Goal: Information Seeking & Learning: Learn about a topic

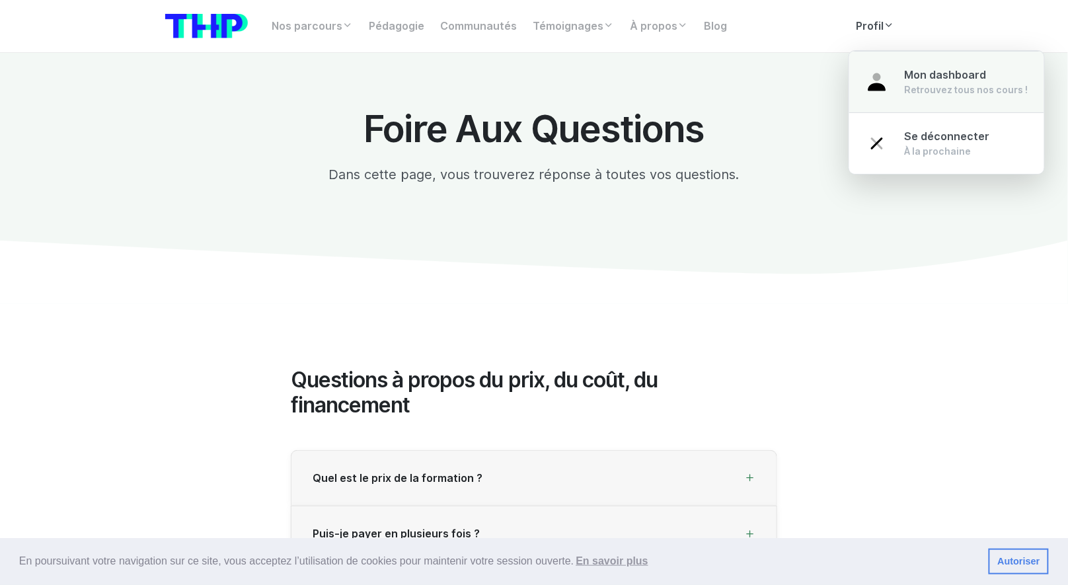
click at [916, 83] on div "Retrouvez tous nos cours !" at bounding box center [967, 89] width 124 height 13
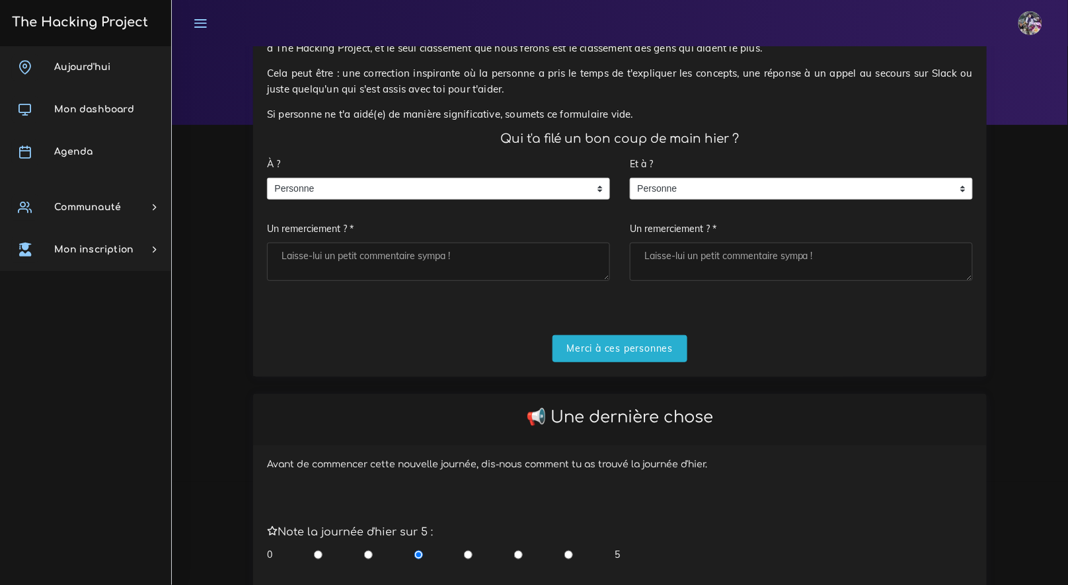
scroll to position [102, 0]
click at [495, 179] on span "Personne" at bounding box center [429, 189] width 322 height 21
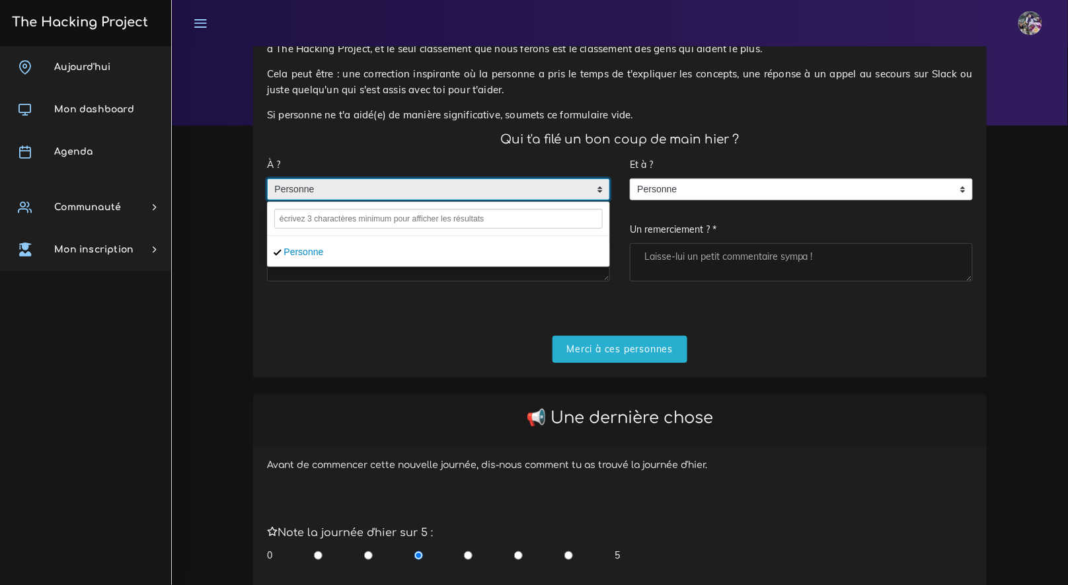
click at [412, 347] on div "Merci à ces personnes" at bounding box center [620, 349] width 706 height 27
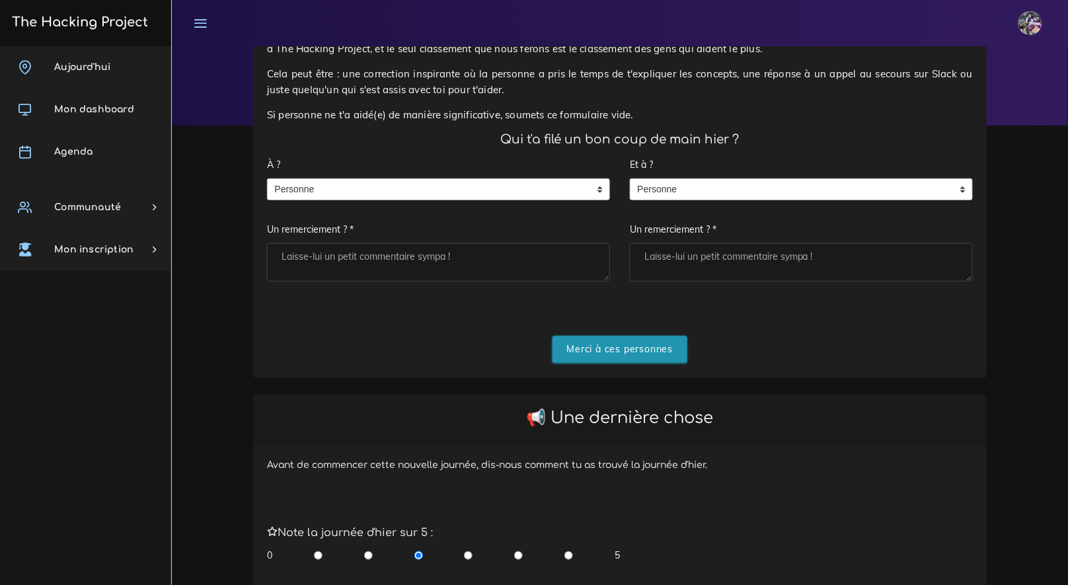
click at [569, 343] on input "Merci à ces personnes" at bounding box center [621, 349] width 136 height 27
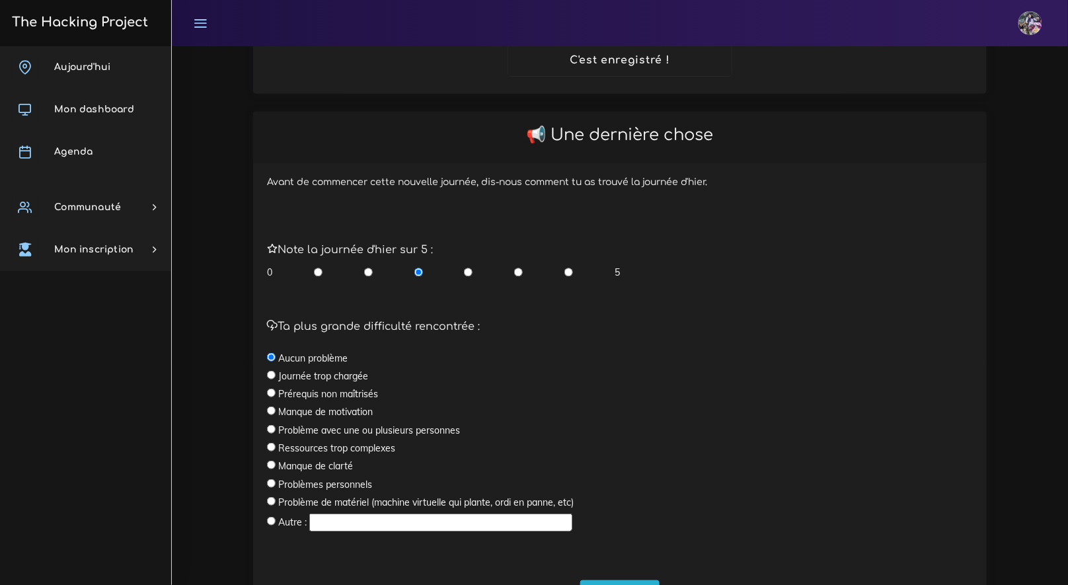
scroll to position [296, 0]
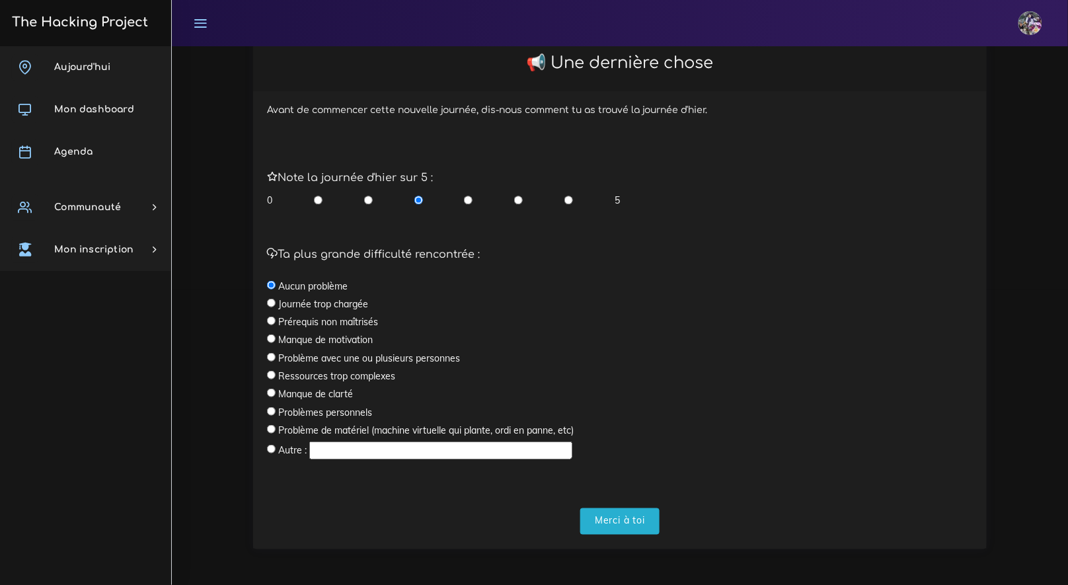
click at [571, 206] on input "radio" at bounding box center [569, 200] width 9 height 13
radio input "true"
click at [601, 512] on input "Merci à toi" at bounding box center [619, 521] width 79 height 27
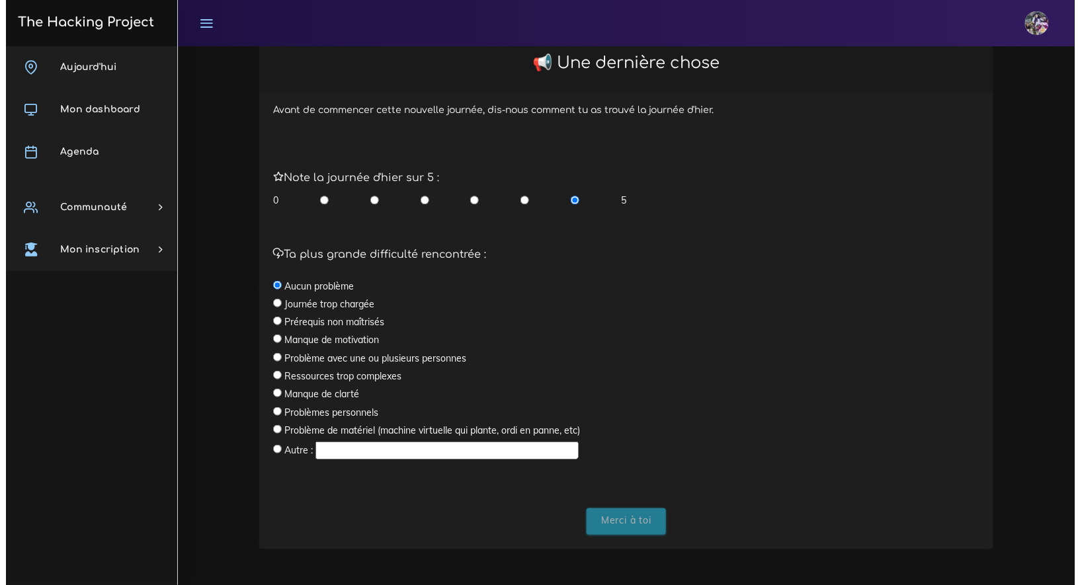
scroll to position [0, 0]
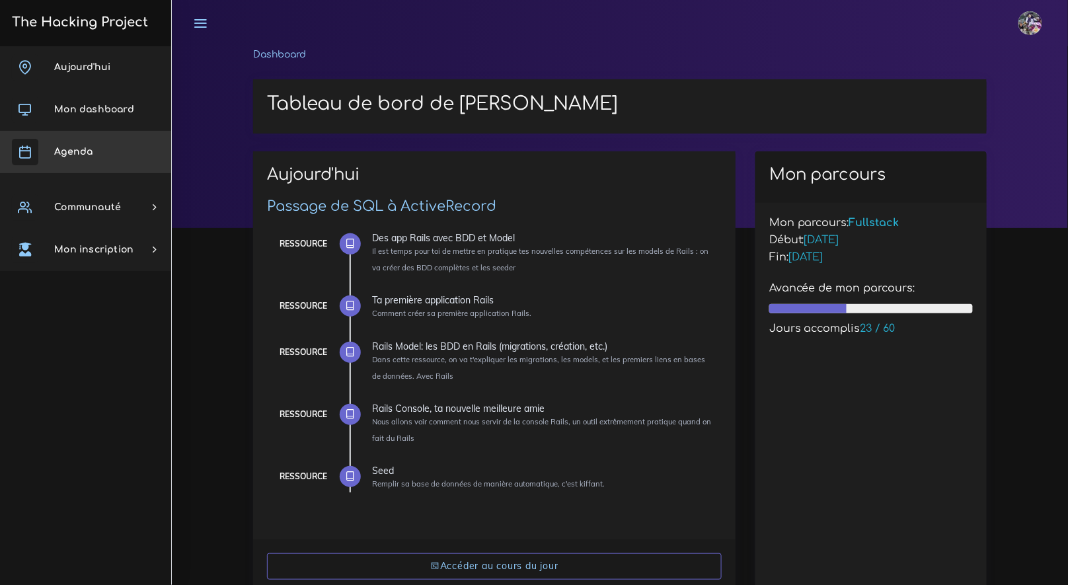
click at [110, 138] on link "Agenda" at bounding box center [85, 152] width 171 height 42
click at [104, 145] on link "Agenda" at bounding box center [85, 152] width 171 height 42
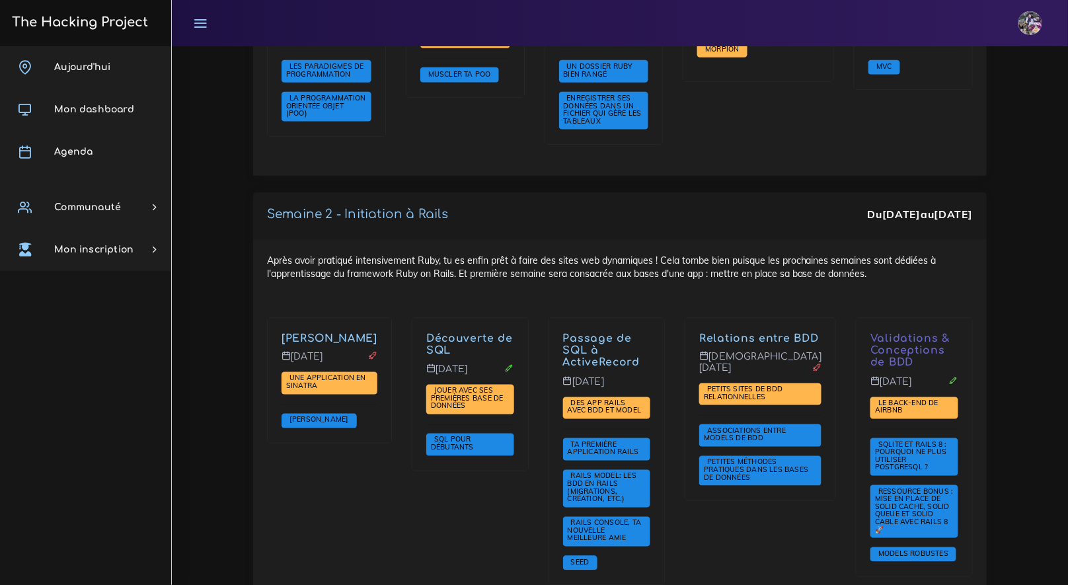
scroll to position [2143, 0]
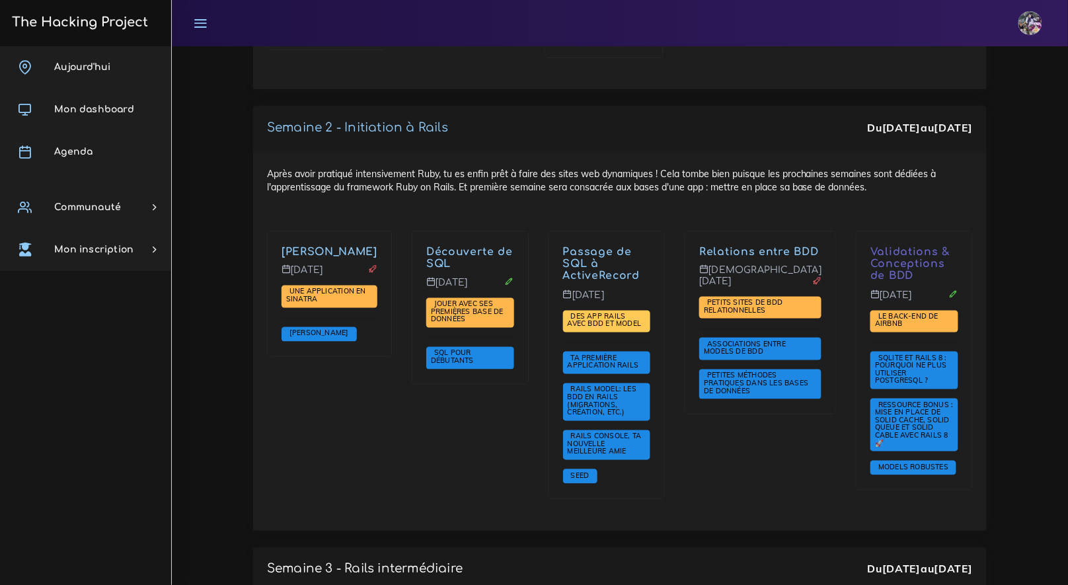
drag, startPoint x: 617, startPoint y: 264, endPoint x: 621, endPoint y: 271, distance: 8.6
click at [617, 290] on p "[DATE]" at bounding box center [607, 300] width 88 height 21
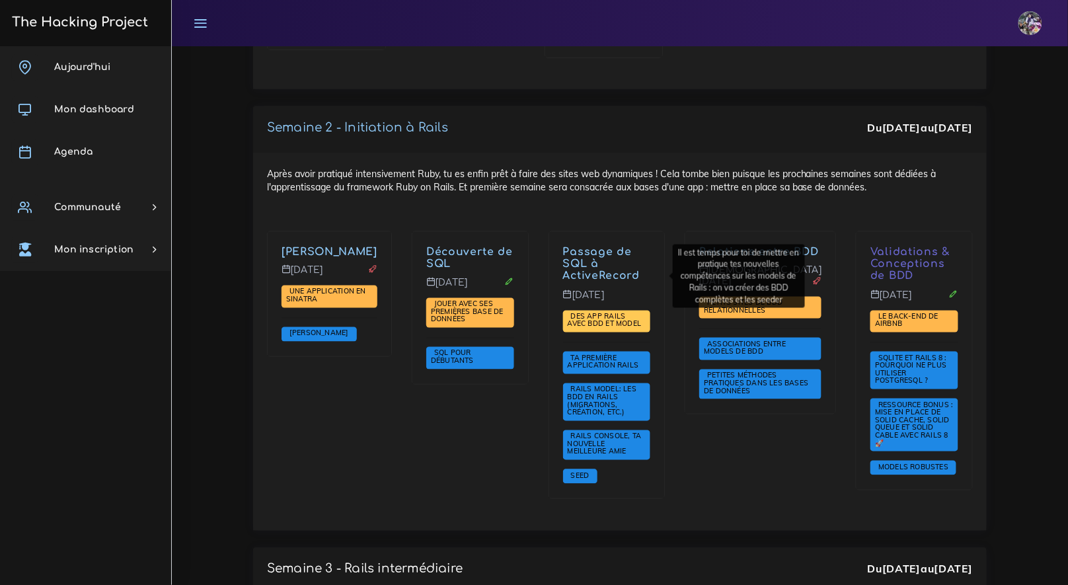
click at [621, 312] on span "Des app Rails avec BDD et Model" at bounding box center [606, 320] width 77 height 17
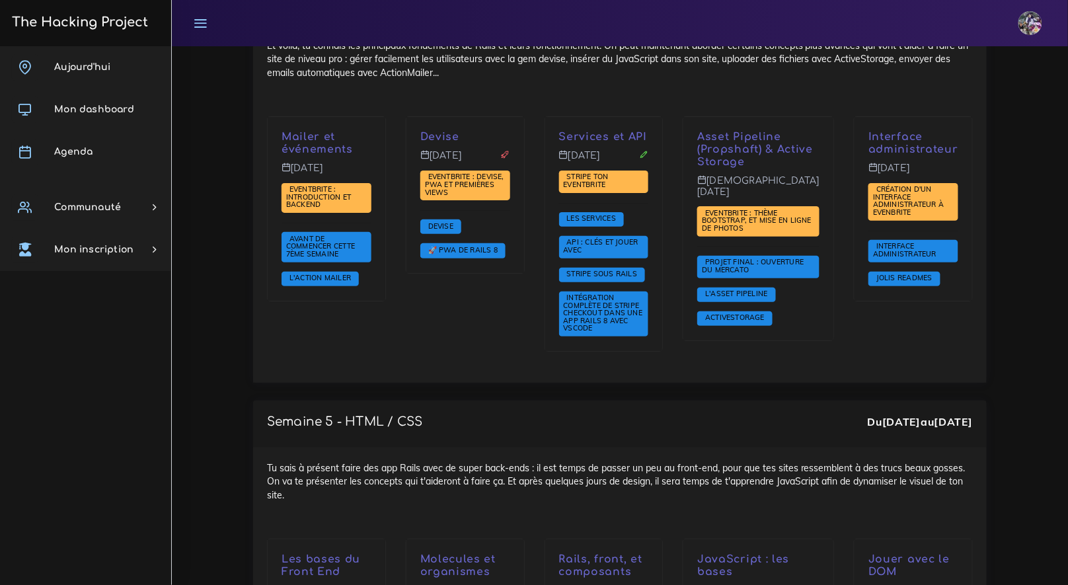
scroll to position [3277, 0]
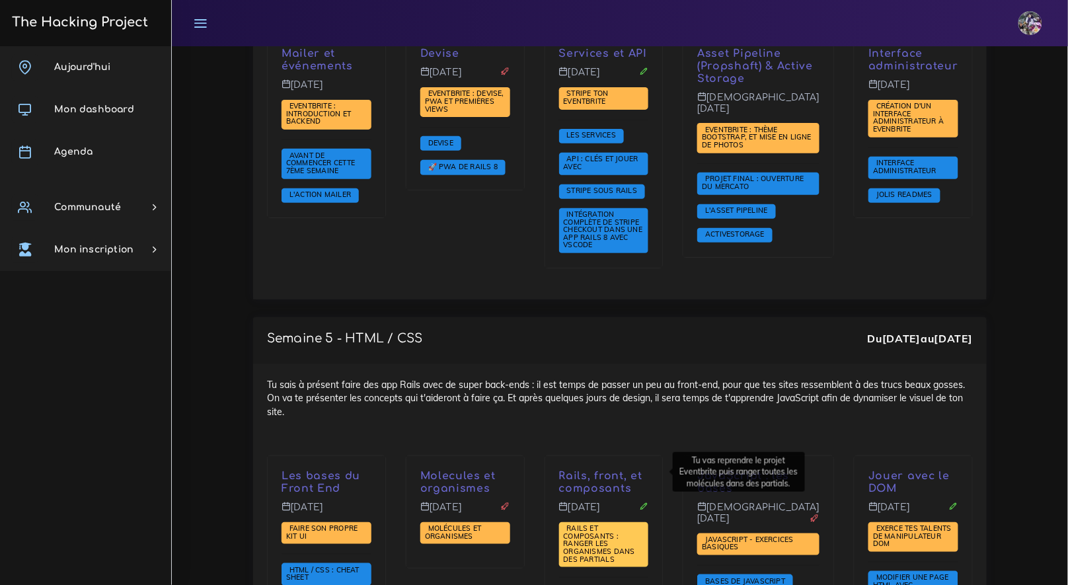
click at [606, 524] on span "Rails et composants : ranger les organismes dans des partials" at bounding box center [599, 544] width 71 height 40
click at [515, 518] on div "Molecules et organismes [DATE] Molécules et organismes" at bounding box center [465, 569] width 139 height 226
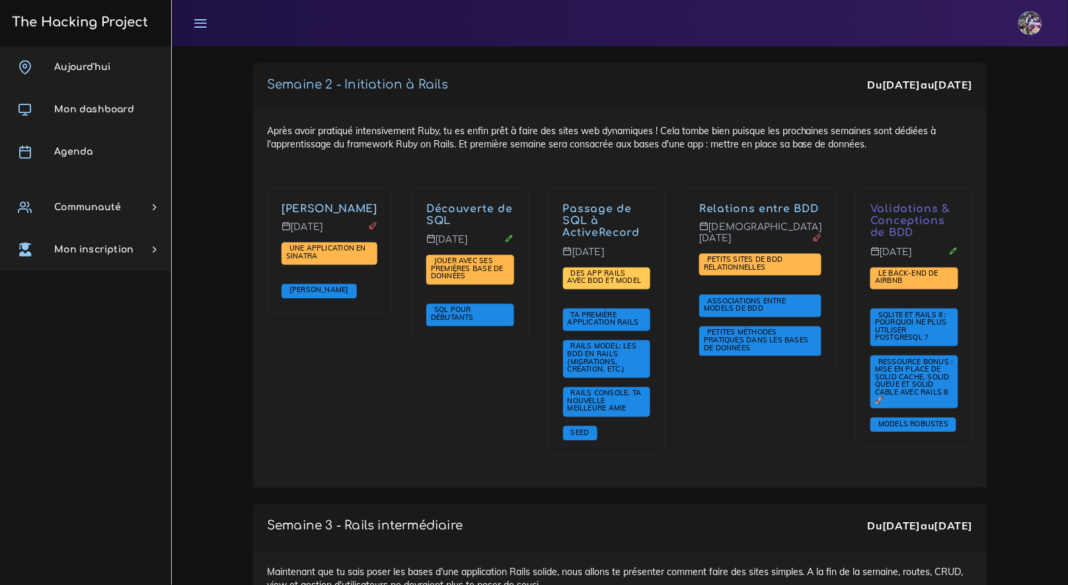
scroll to position [2162, 0]
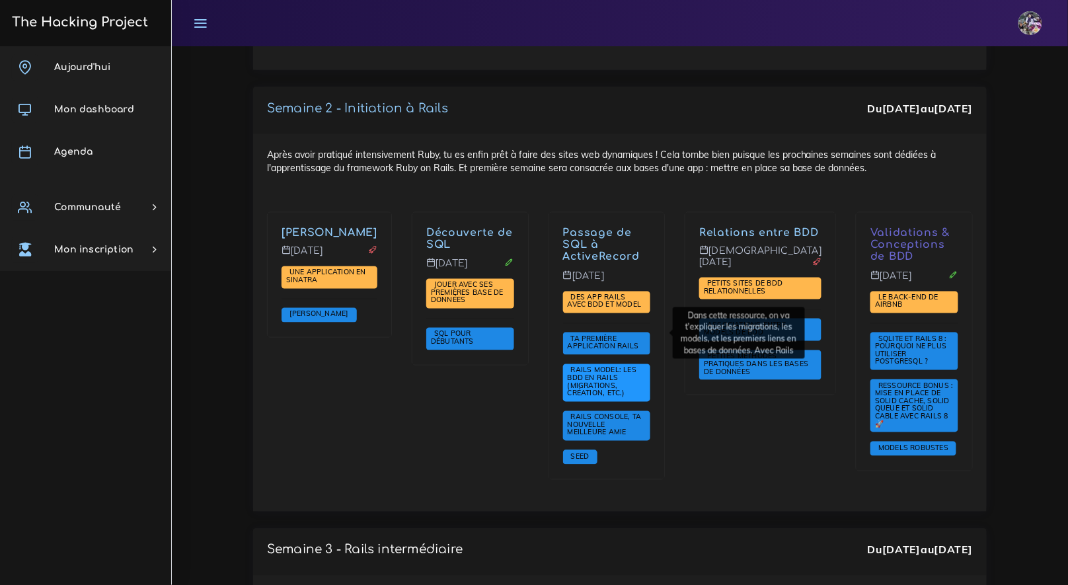
click at [625, 366] on span "Rails Model: les BDD en Rails (migrations, création, etc.)" at bounding box center [602, 382] width 69 height 32
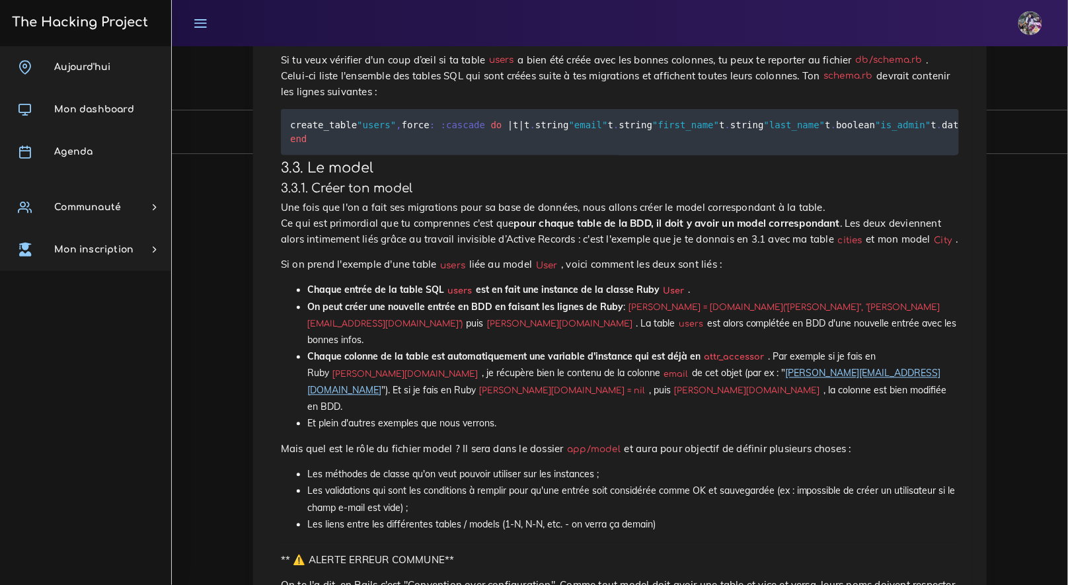
scroll to position [3813, 0]
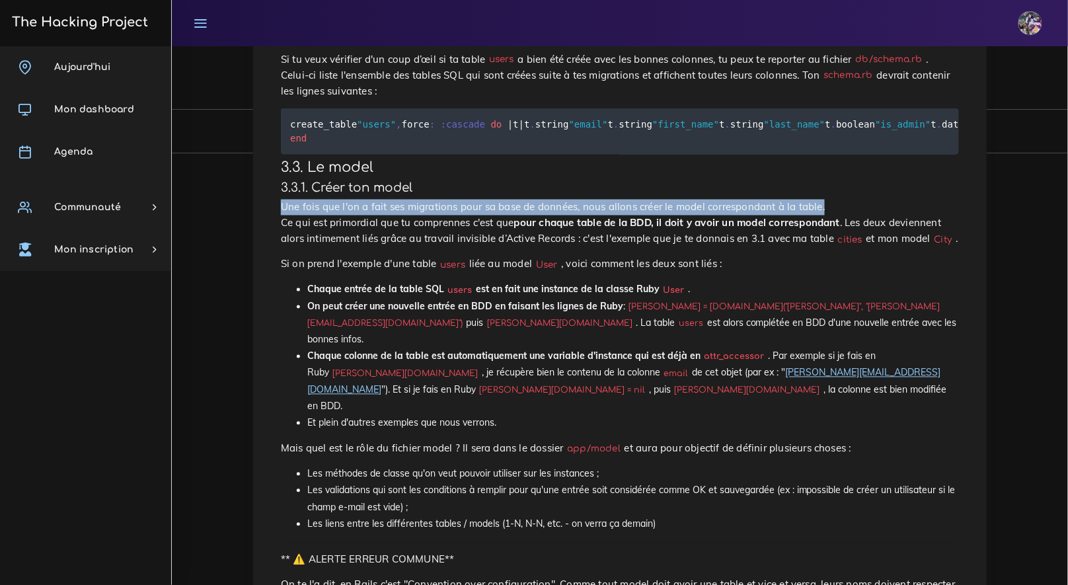
drag, startPoint x: 283, startPoint y: 389, endPoint x: 845, endPoint y: 397, distance: 562.0
click at [845, 247] on p "Une fois que l'on a fait ses migrations pour sa base de données, nous allons cr…" at bounding box center [620, 224] width 678 height 48
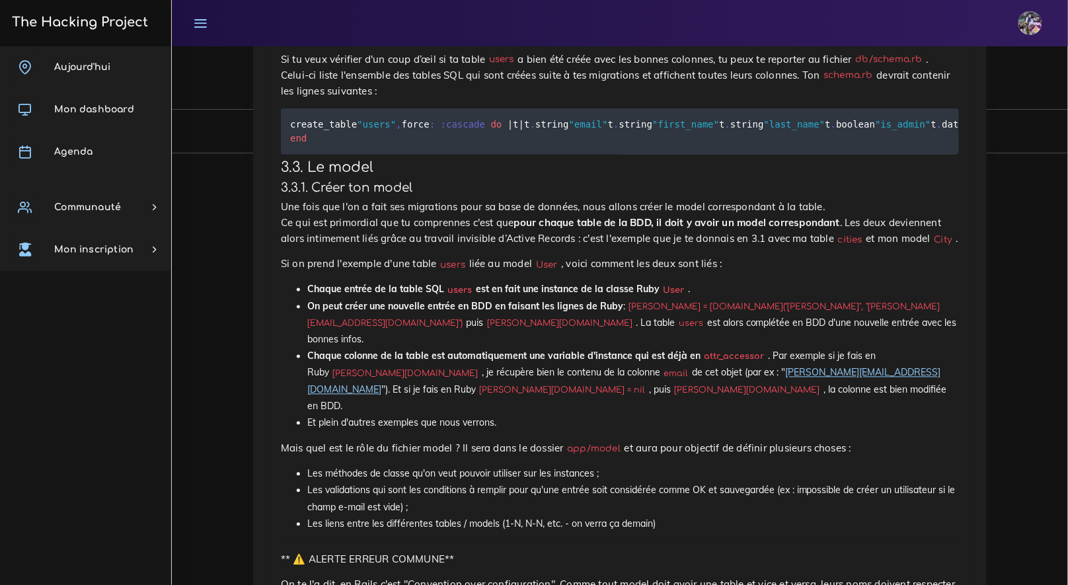
click at [838, 247] on p "Une fois que l'on a fait ses migrations pour sa base de données, nous allons cr…" at bounding box center [620, 224] width 678 height 48
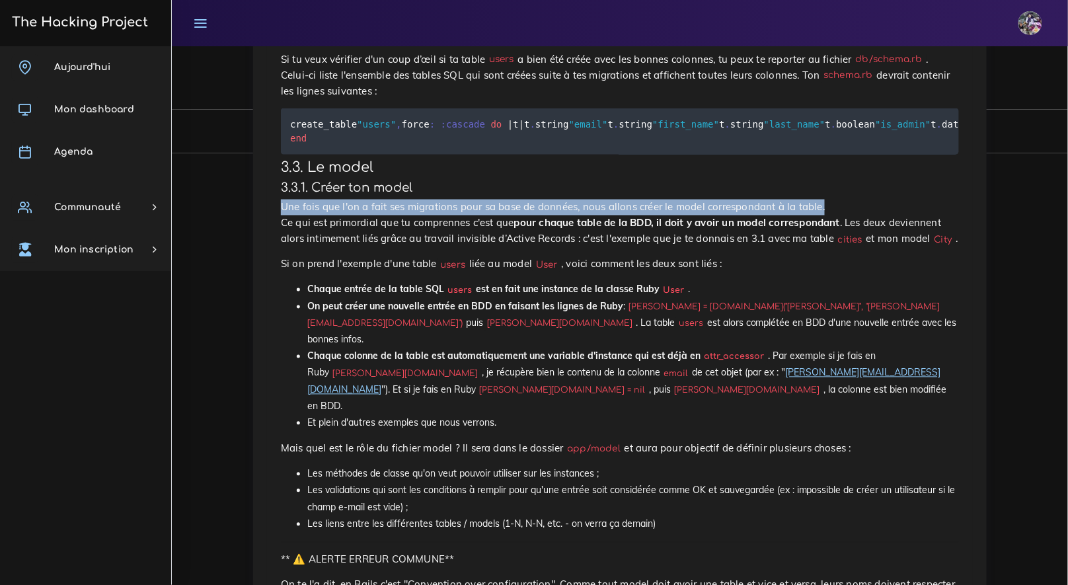
drag, startPoint x: 276, startPoint y: 389, endPoint x: 850, endPoint y: 391, distance: 573.2
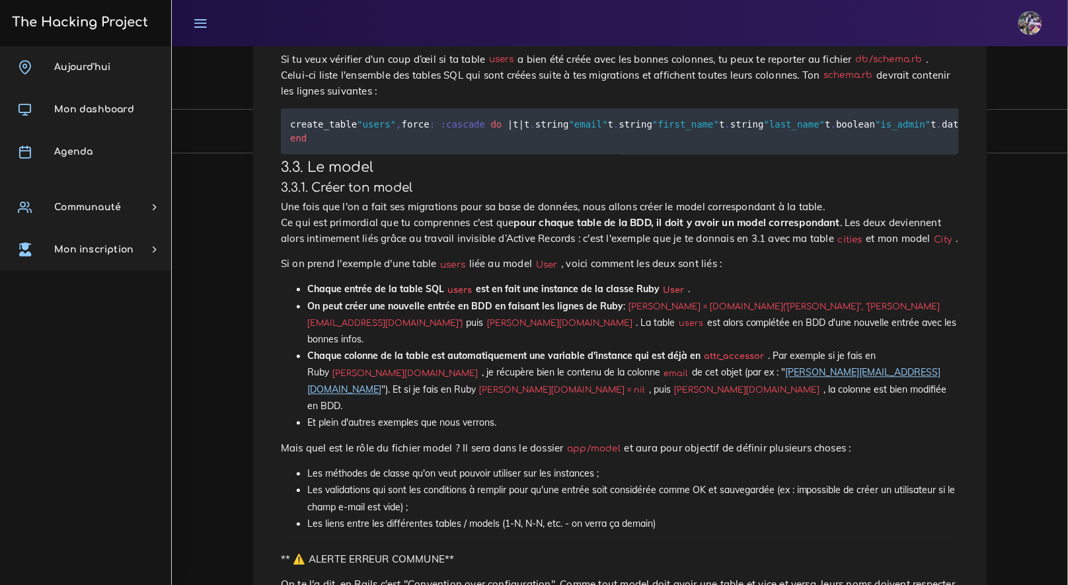
click at [538, 247] on p "Une fois que l'on a fait ses migrations pour sa base de données, nous allons cr…" at bounding box center [620, 224] width 678 height 48
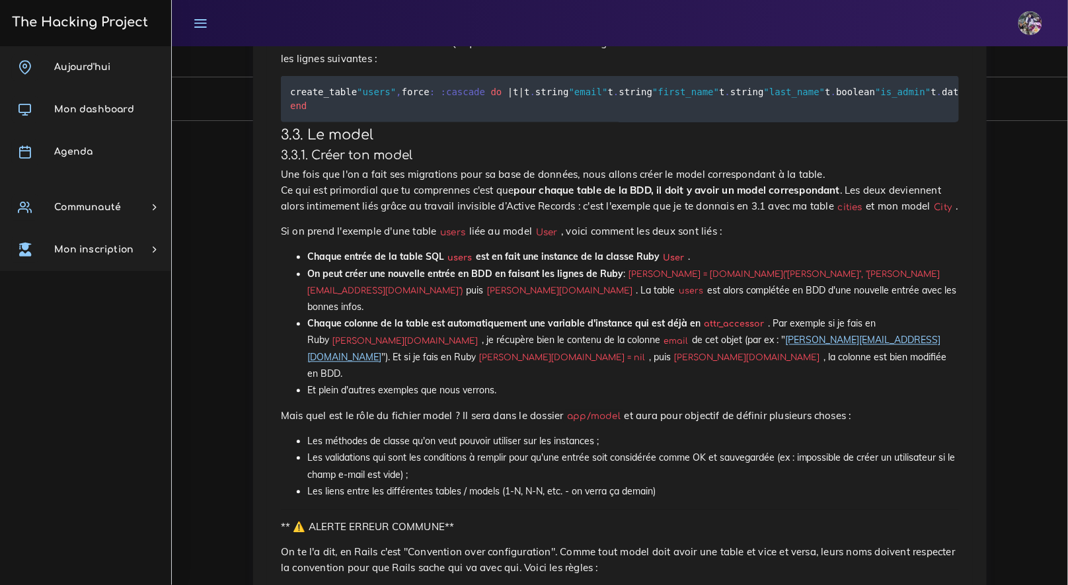
scroll to position [3846, 0]
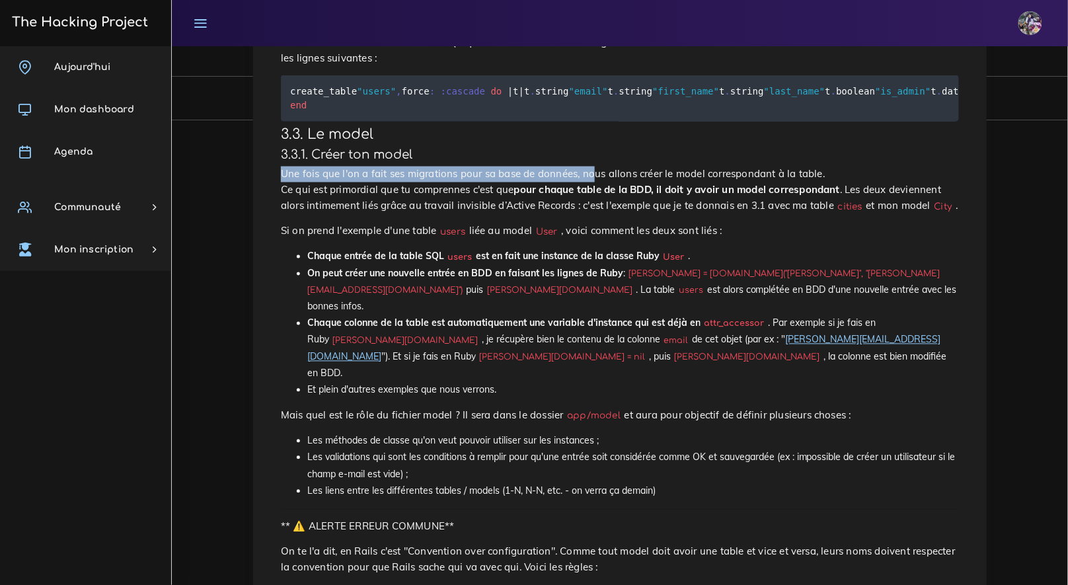
drag, startPoint x: 284, startPoint y: 357, endPoint x: 596, endPoint y: 366, distance: 312.2
click at [596, 214] on p "Une fois que l'on a fait ses migrations pour sa base de données, nous allons cr…" at bounding box center [620, 191] width 678 height 48
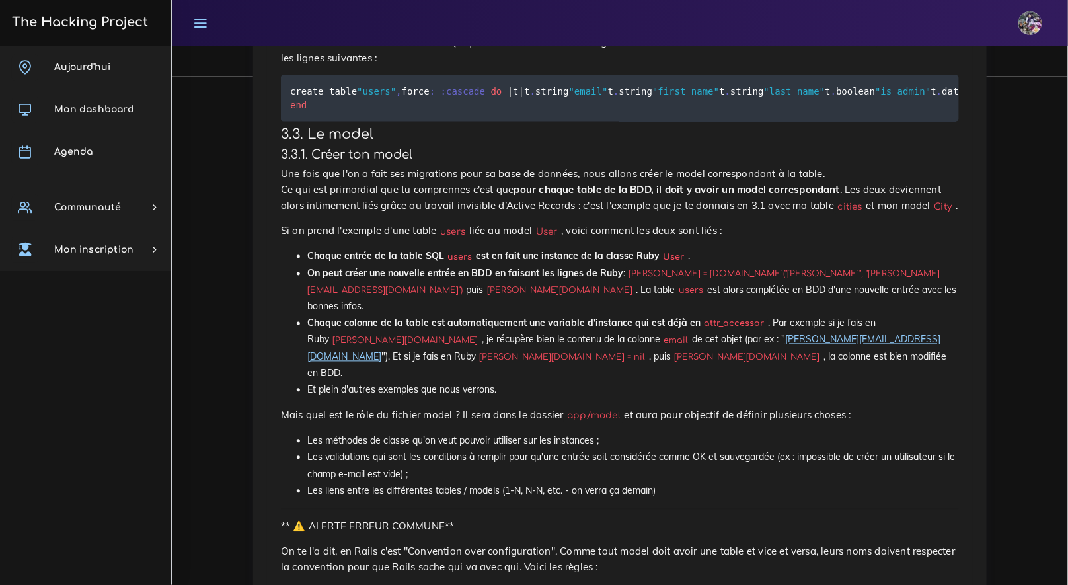
click at [602, 162] on h4 "3.3.1. Créer ton model" at bounding box center [620, 154] width 678 height 15
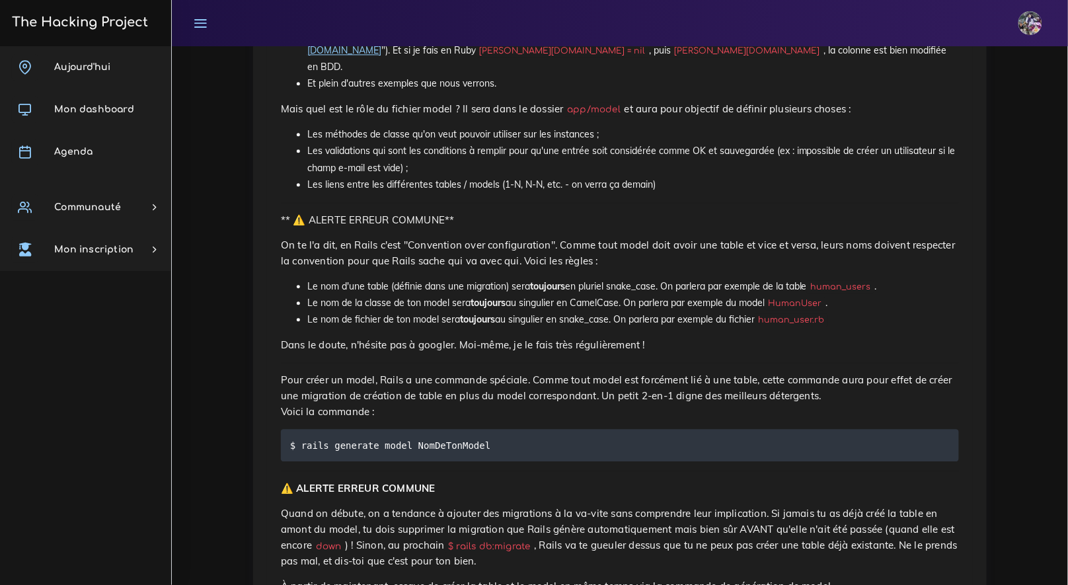
scroll to position [4415, 0]
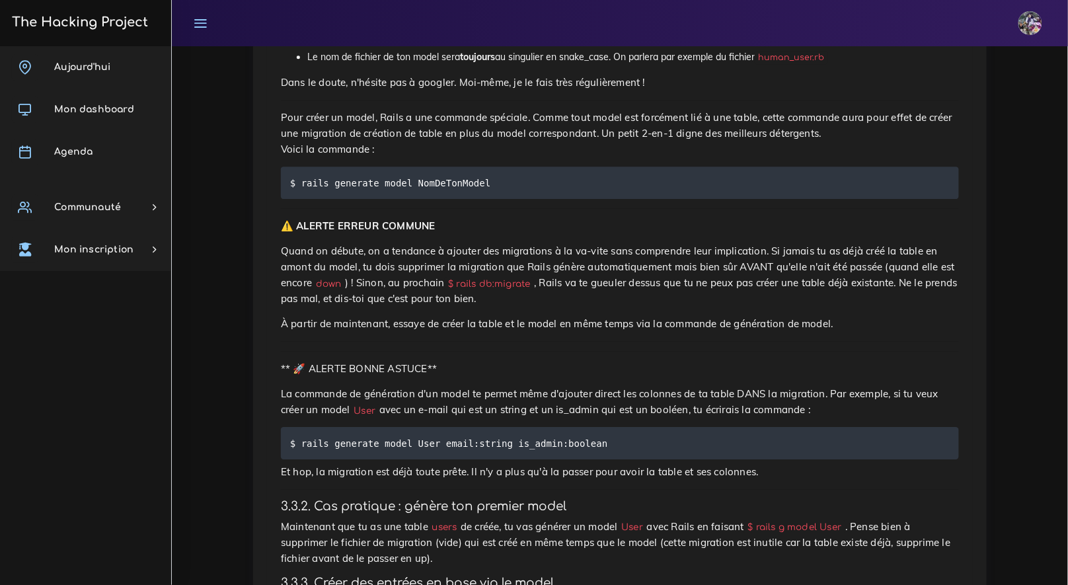
click at [460, 199] on pre "$ rails generate model NomDeTonModel" at bounding box center [620, 183] width 678 height 32
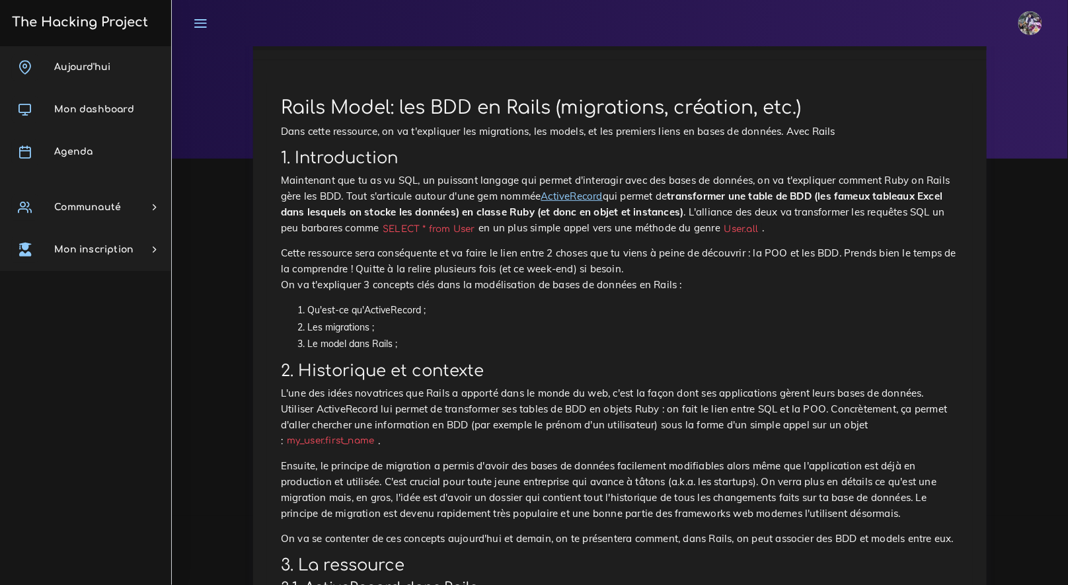
scroll to position [0, 0]
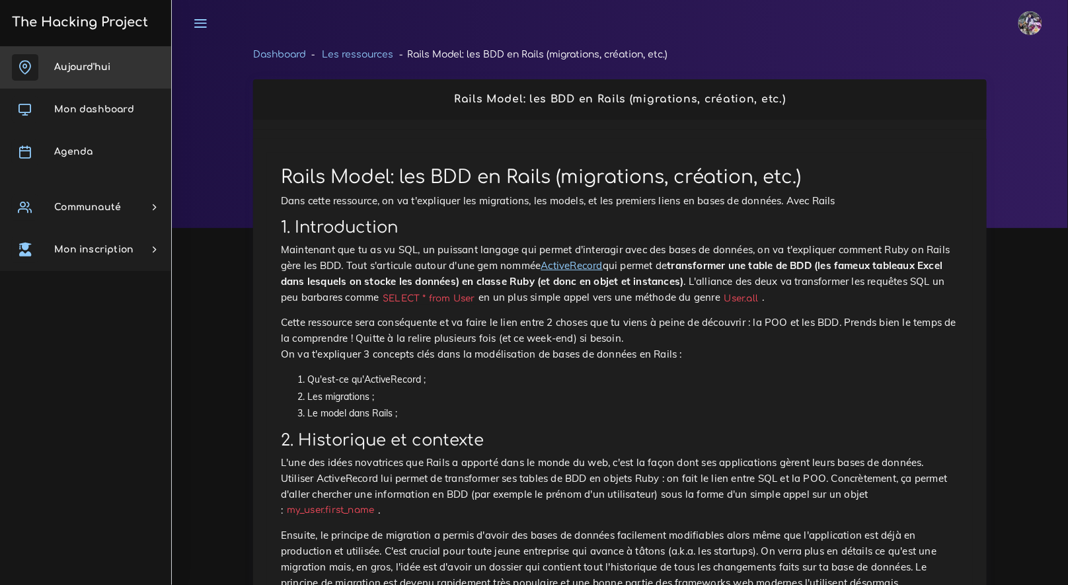
click at [72, 63] on span "Aujourd'hui" at bounding box center [82, 67] width 56 height 10
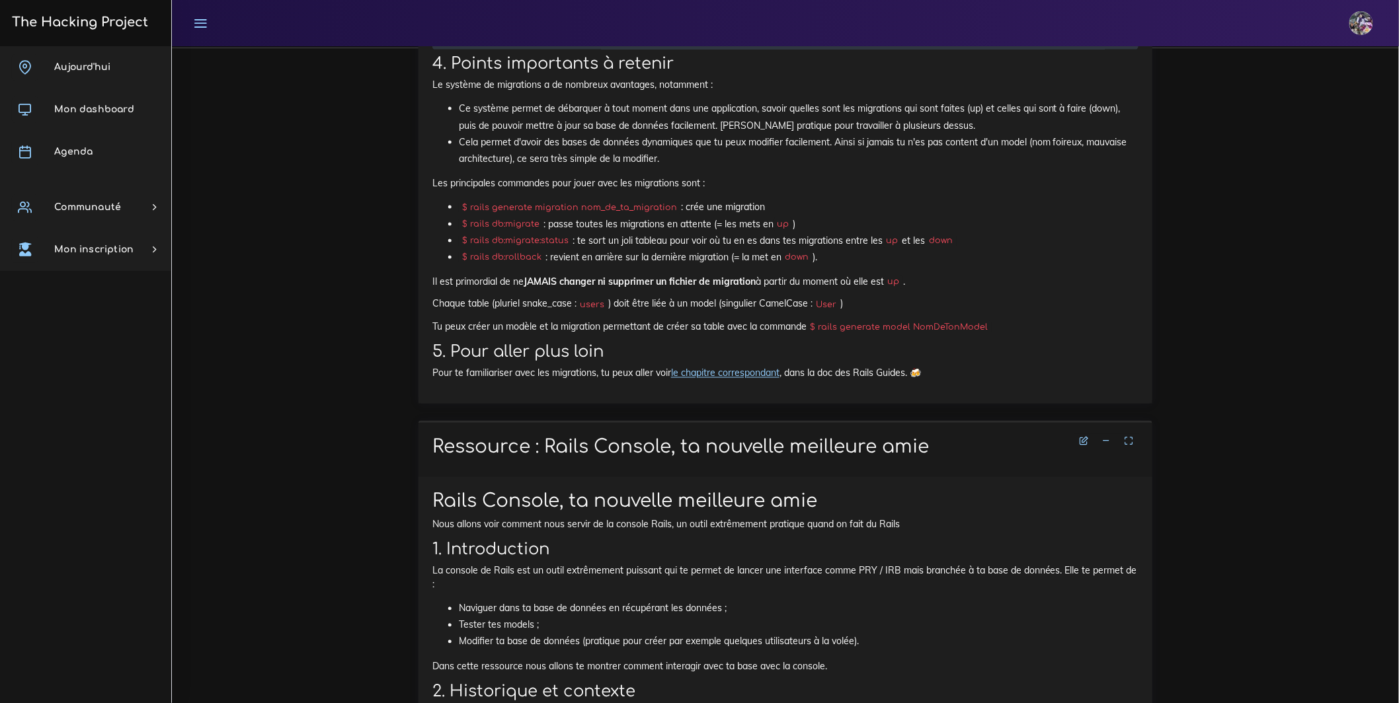
scroll to position [11277, 0]
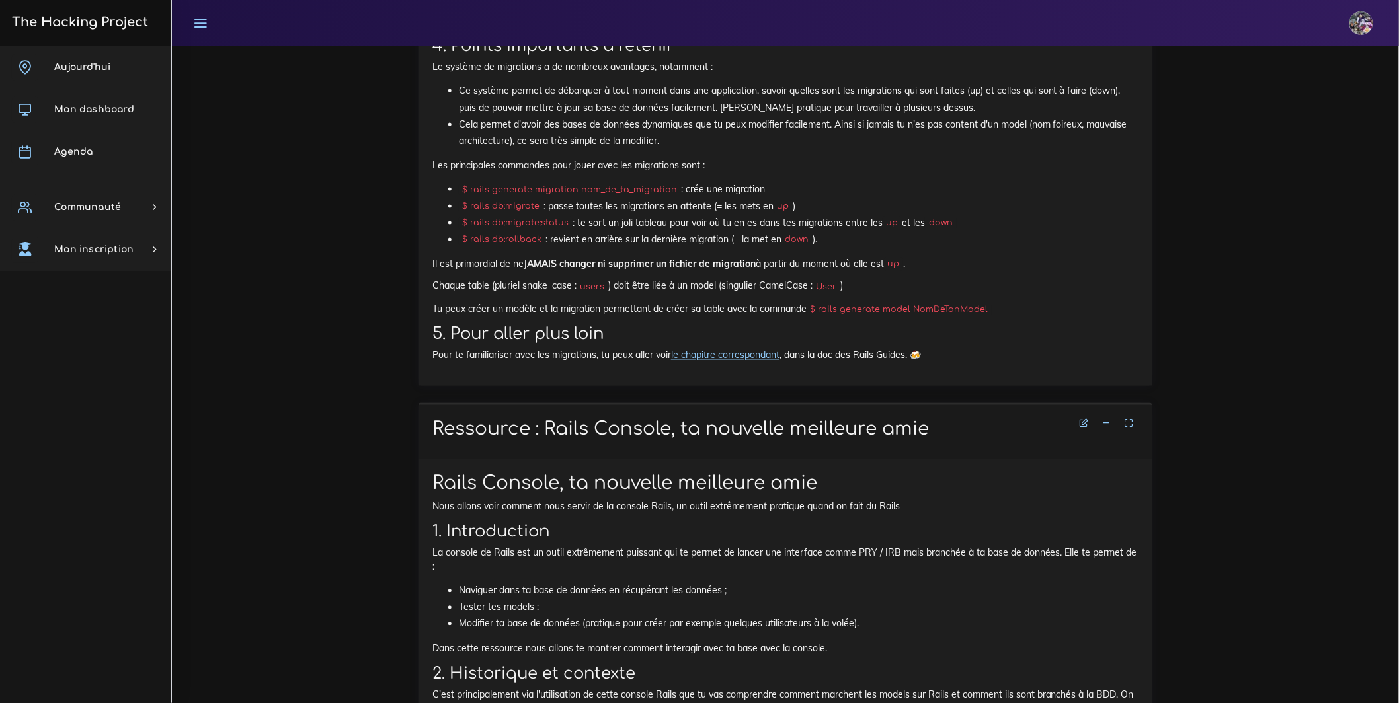
drag, startPoint x: 770, startPoint y: 384, endPoint x: 996, endPoint y: 391, distance: 226.9
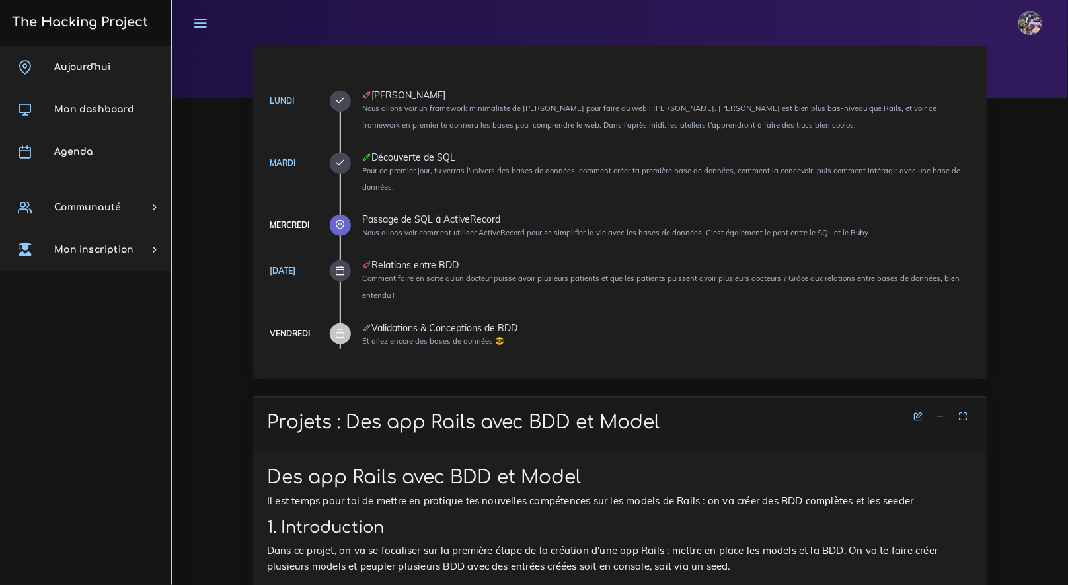
scroll to position [0, 0]
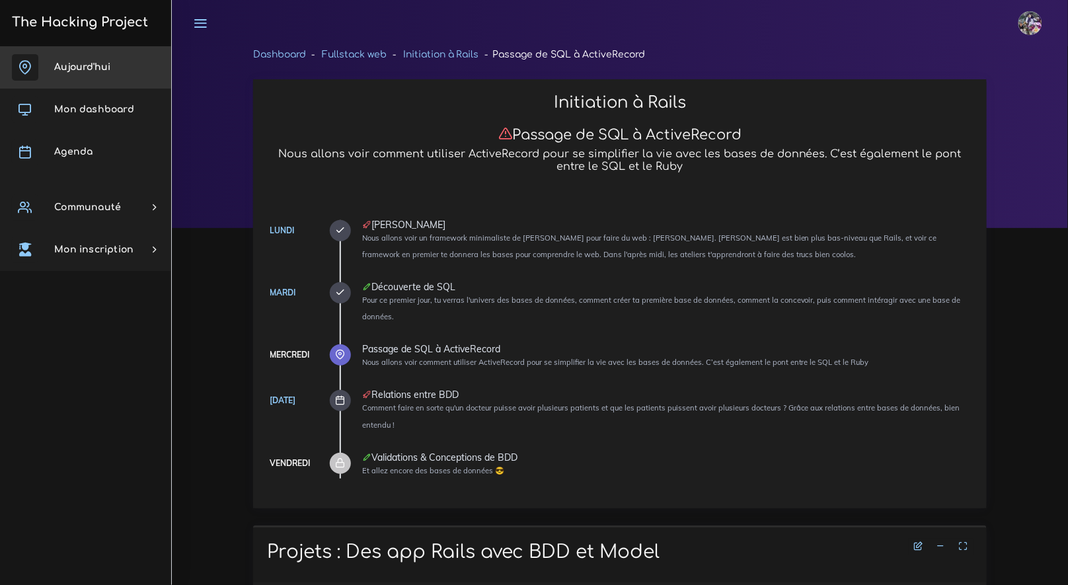
click at [40, 69] on link "Aujourd'hui" at bounding box center [85, 67] width 171 height 42
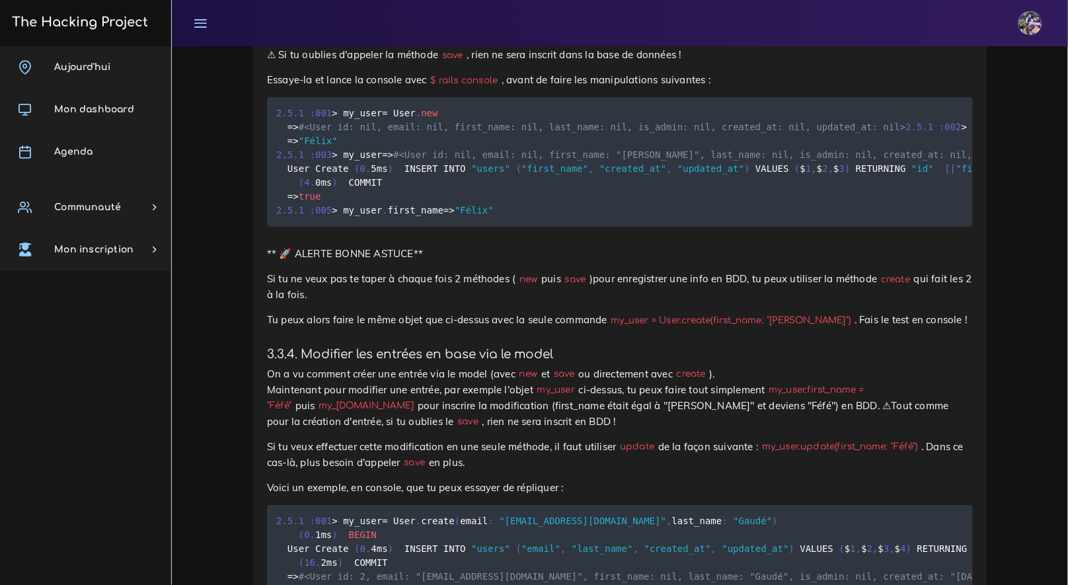
scroll to position [11479, 0]
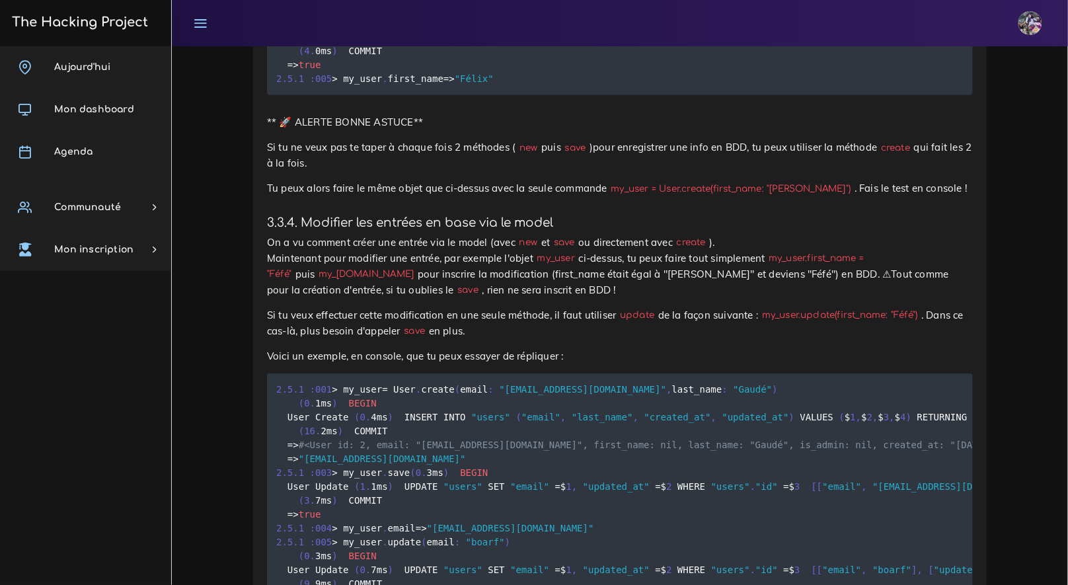
click at [487, 95] on pre "2.5 . 1 : 001 > my_user = User . new = > #<User id: nil, email: nil, first_name…" at bounding box center [620, 31] width 706 height 130
click at [489, 95] on pre "2.5 . 1 : 001 > my_user = User . new = > #<User id: nil, email: nil, first_name…" at bounding box center [620, 31] width 706 height 130
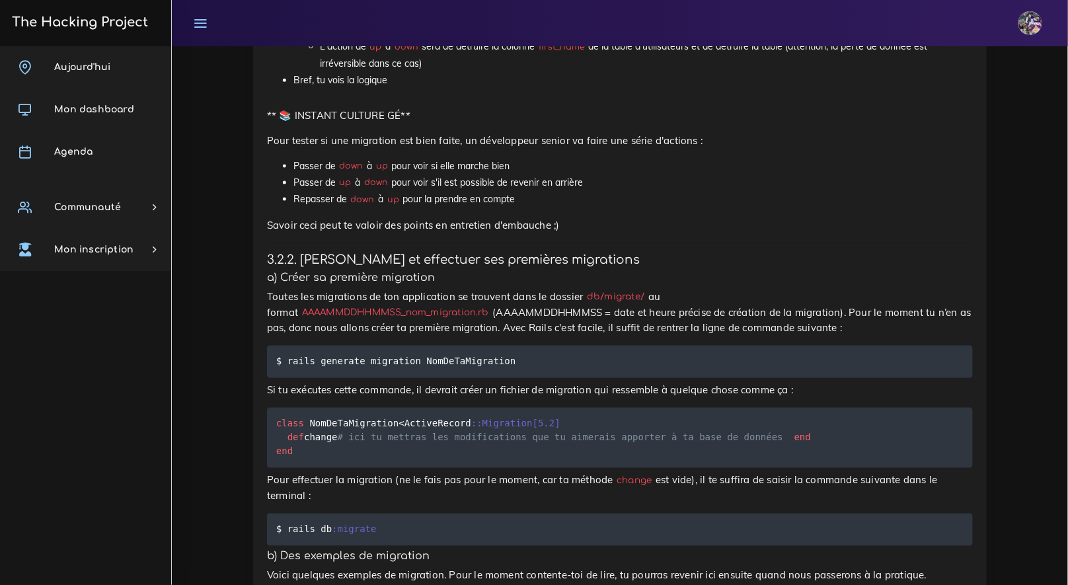
scroll to position [8748, 0]
